Goal: Find specific page/section

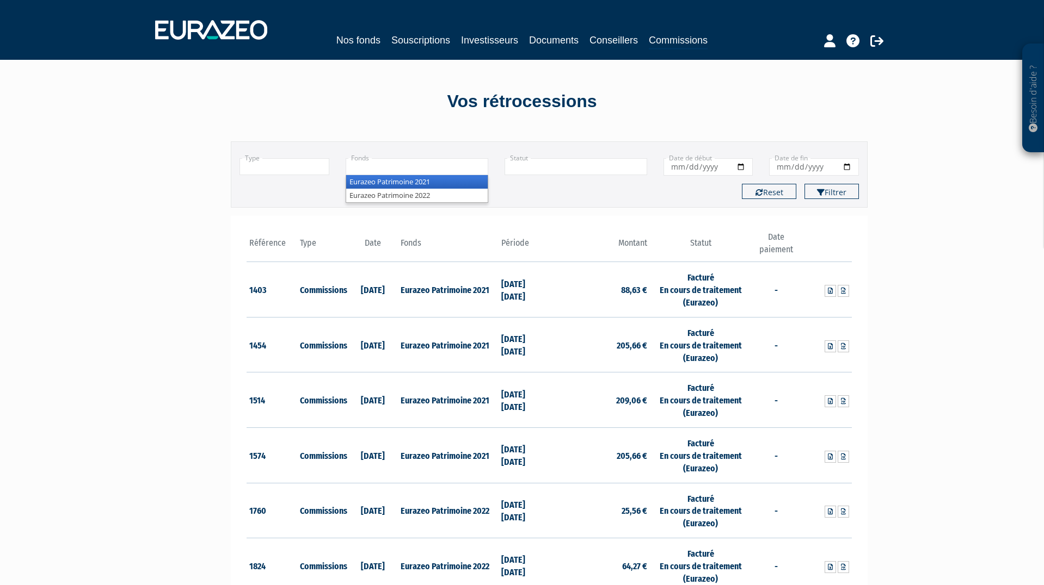
click at [443, 170] on input "text" at bounding box center [416, 166] width 143 height 17
click at [443, 195] on li "Eurazeo Patrimoine 2022" at bounding box center [416, 196] width 141 height 14
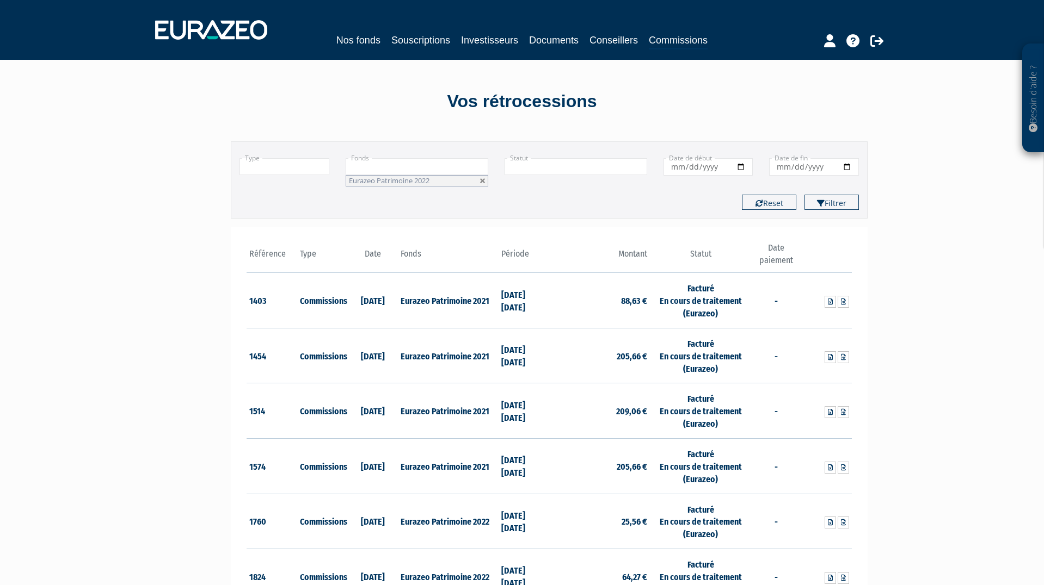
click at [457, 178] on li "Eurazeo Patrimoine 2022" at bounding box center [416, 180] width 143 height 11
click at [440, 190] on li "Eurazeo Patrimoine 2021" at bounding box center [416, 194] width 141 height 14
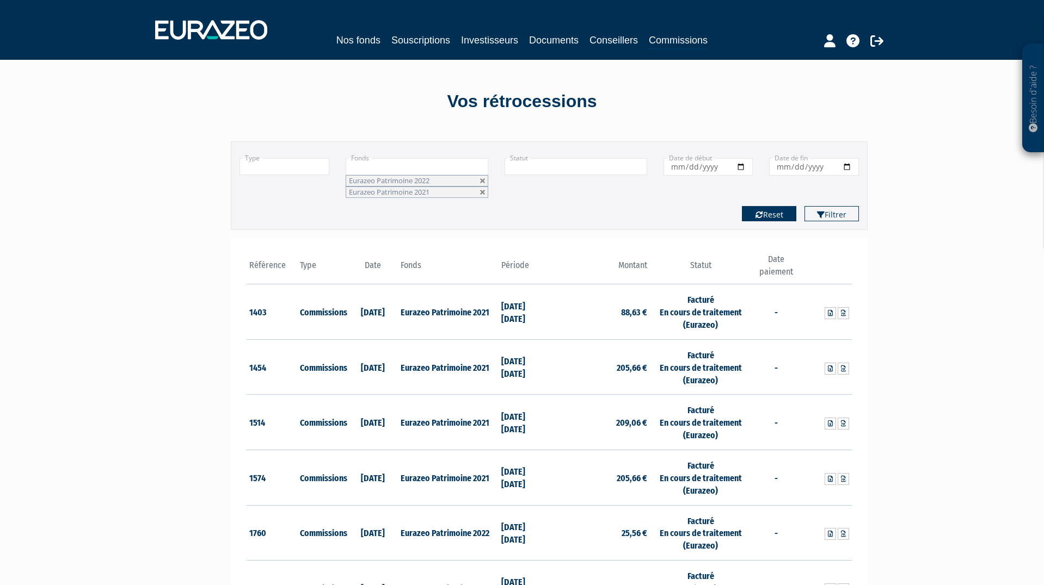
click at [779, 212] on button "Reset" at bounding box center [769, 213] width 54 height 15
type input "+"
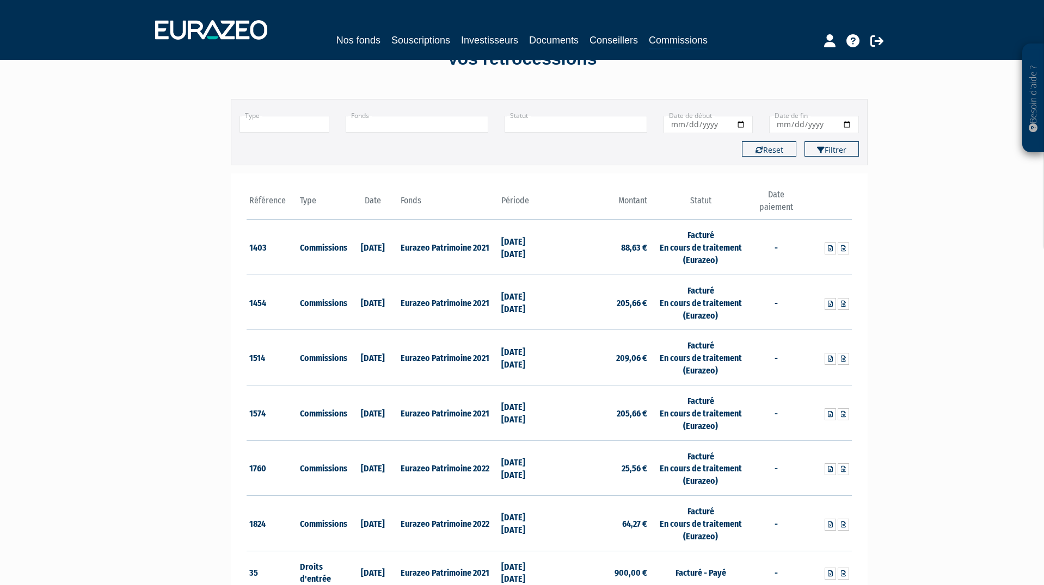
scroll to position [40, 0]
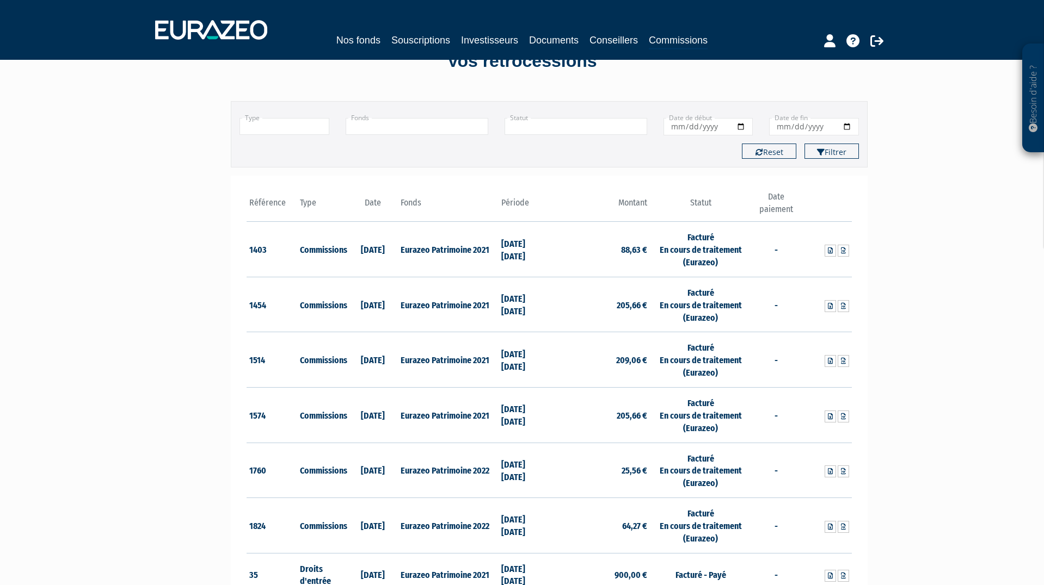
click at [621, 39] on link "Conseillers" at bounding box center [613, 40] width 48 height 15
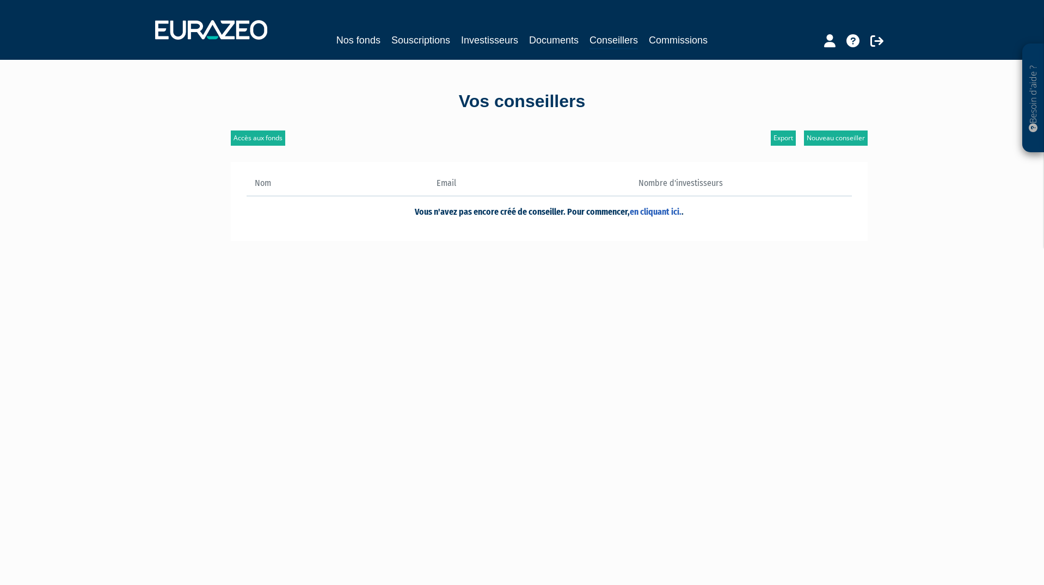
click at [364, 44] on link "Nos fonds" at bounding box center [358, 40] width 44 height 15
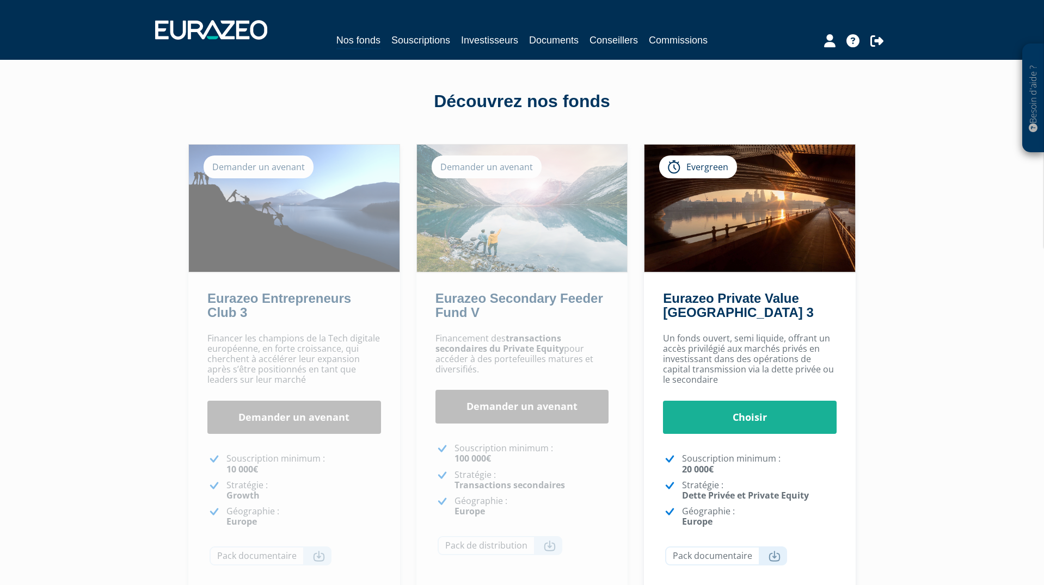
click at [402, 41] on link "Souscriptions" at bounding box center [420, 40] width 59 height 15
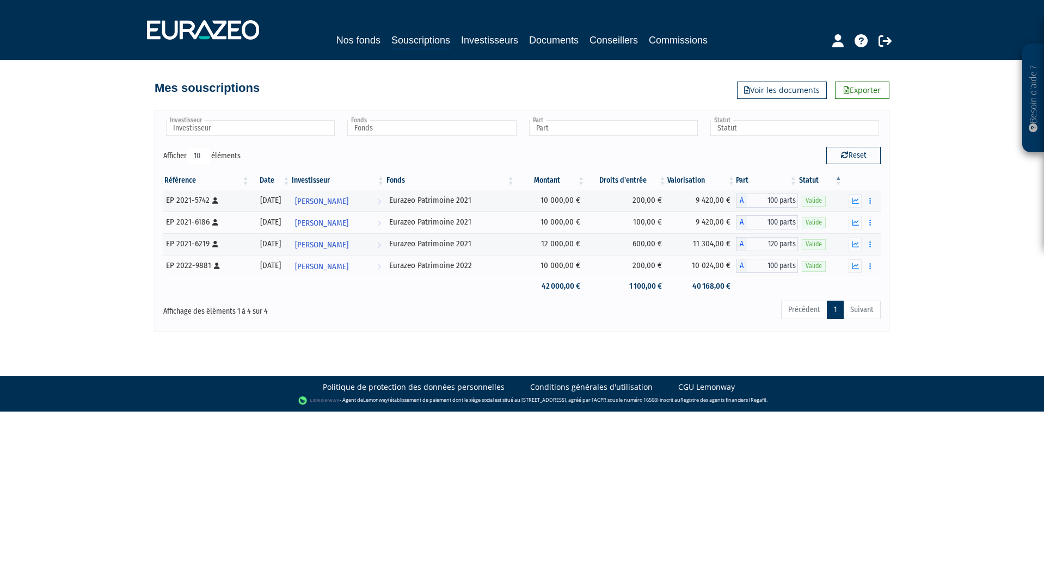
click at [663, 36] on link "Commissions" at bounding box center [678, 40] width 59 height 15
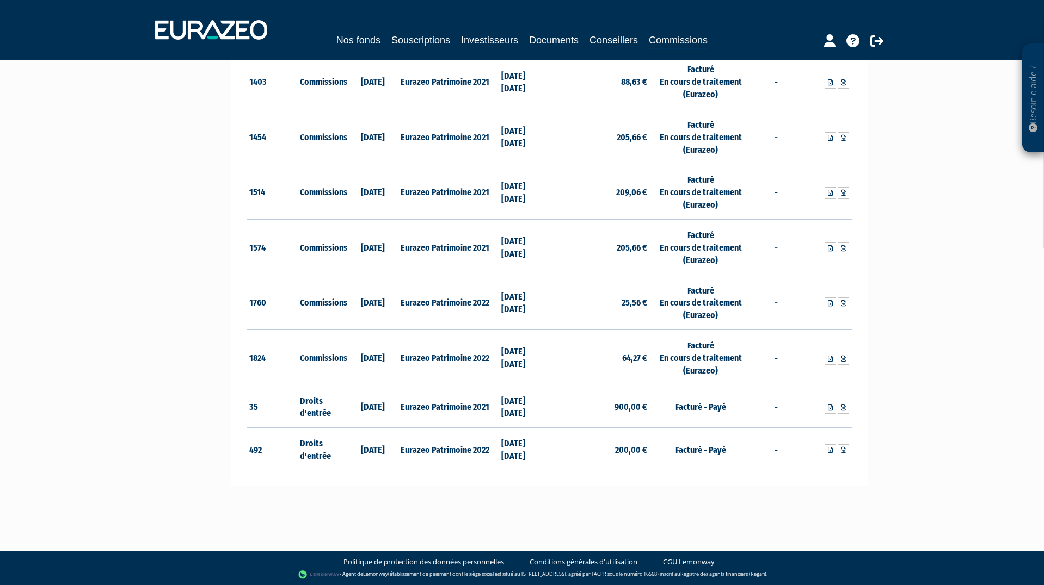
scroll to position [208, 0]
